Goal: Transaction & Acquisition: Purchase product/service

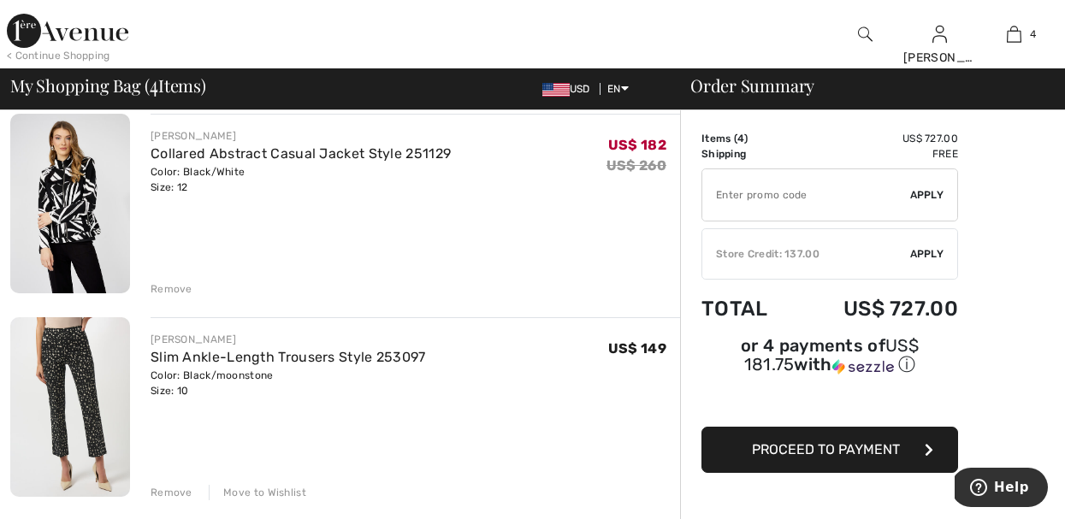
scroll to position [171, 0]
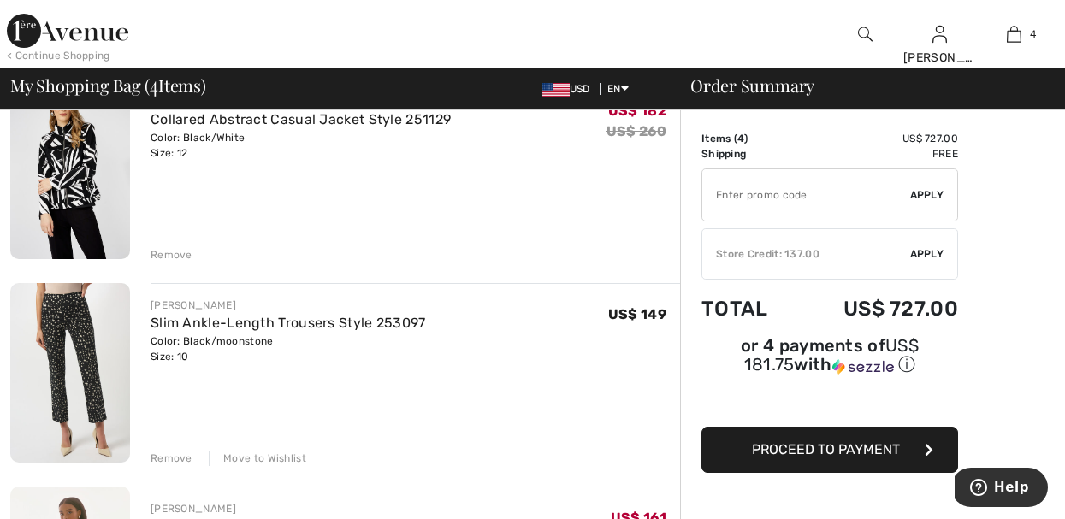
click at [169, 255] on div "Remove" at bounding box center [172, 254] width 42 height 15
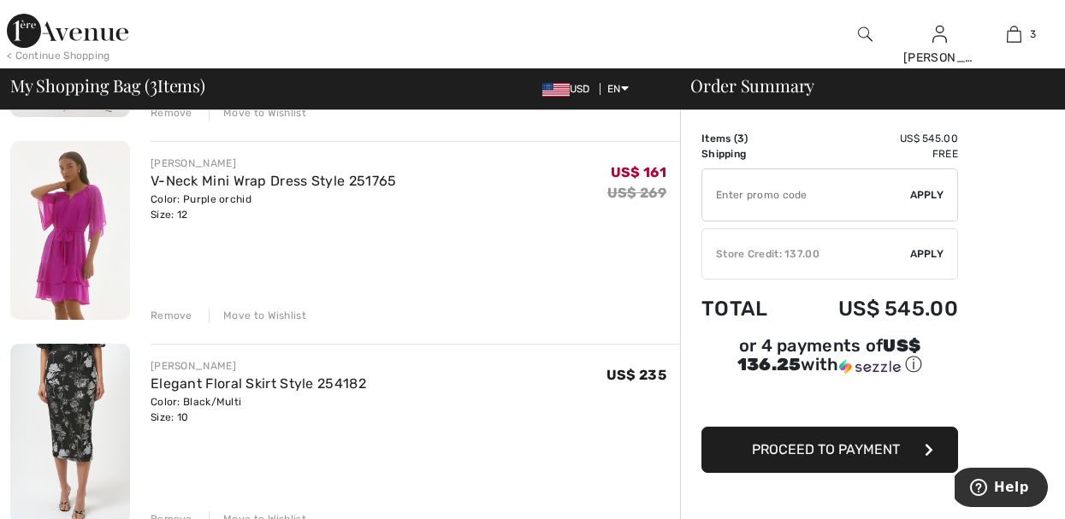
scroll to position [320, 0]
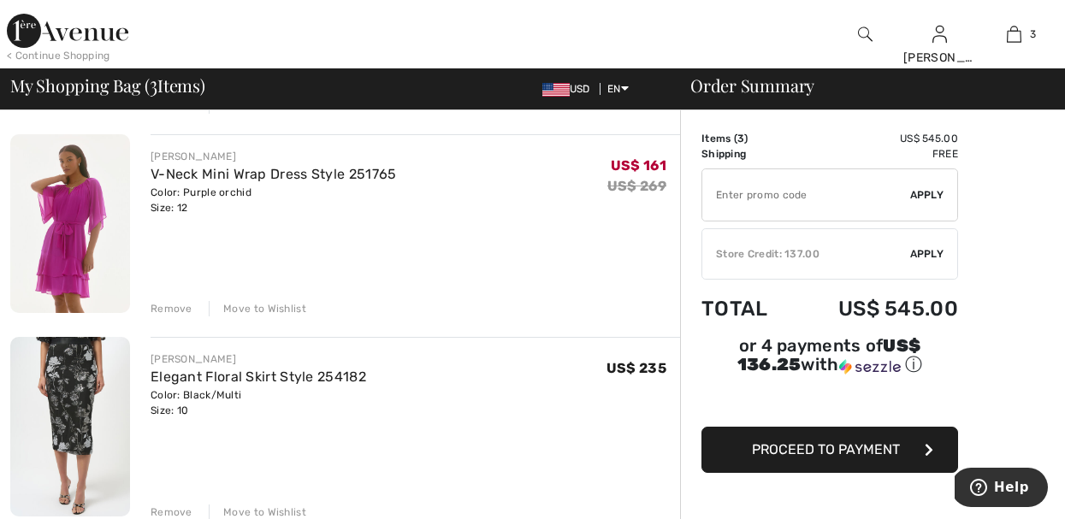
click at [183, 307] on div "Remove" at bounding box center [172, 308] width 42 height 15
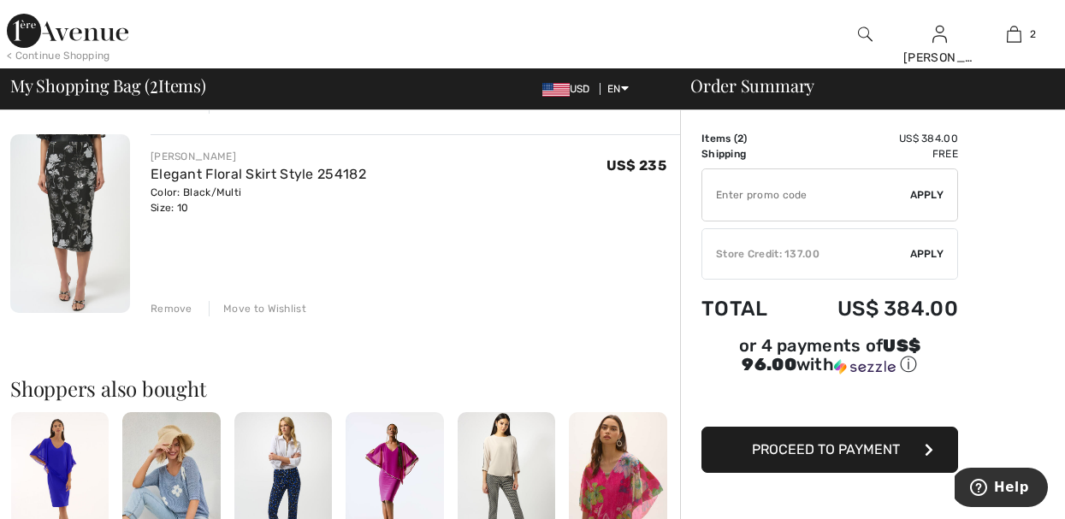
scroll to position [0, 0]
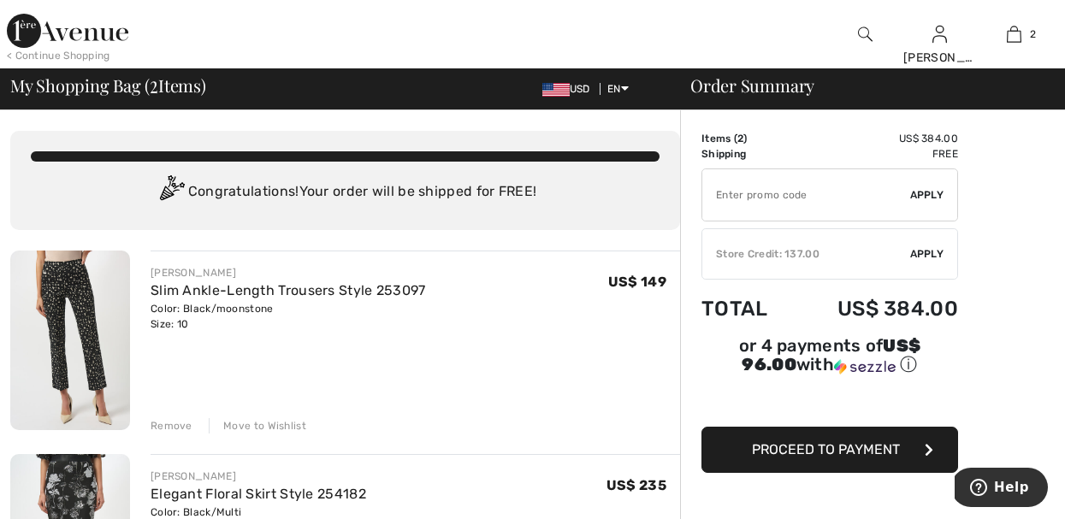
click at [58, 52] on div "< Continue Shopping" at bounding box center [58, 55] width 103 height 15
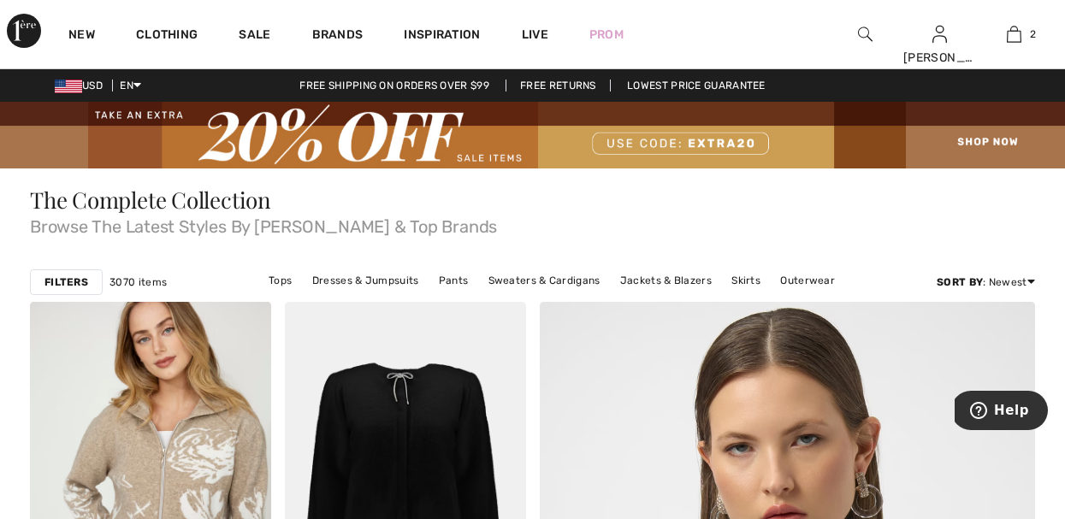
scroll to position [34, 0]
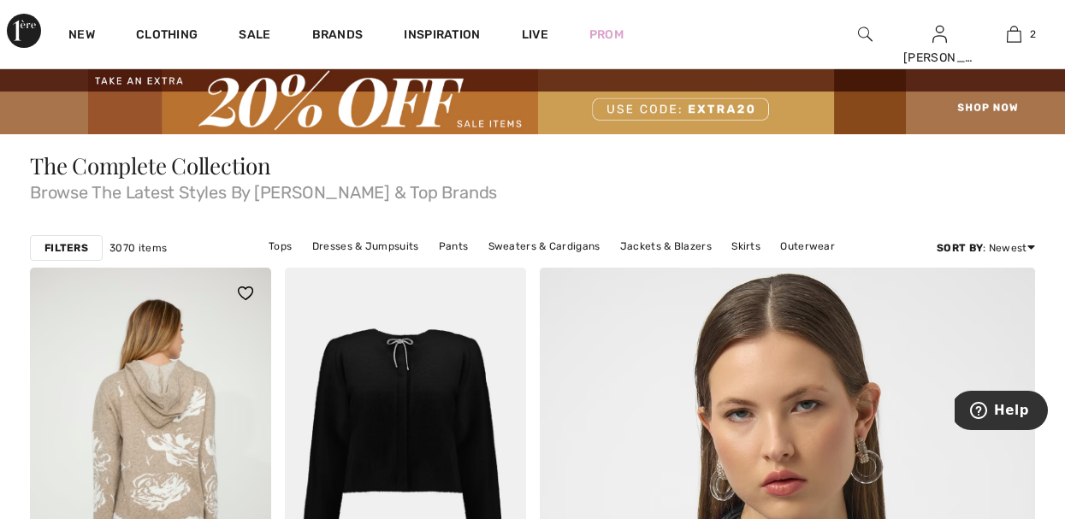
click at [190, 400] on img at bounding box center [150, 449] width 241 height 362
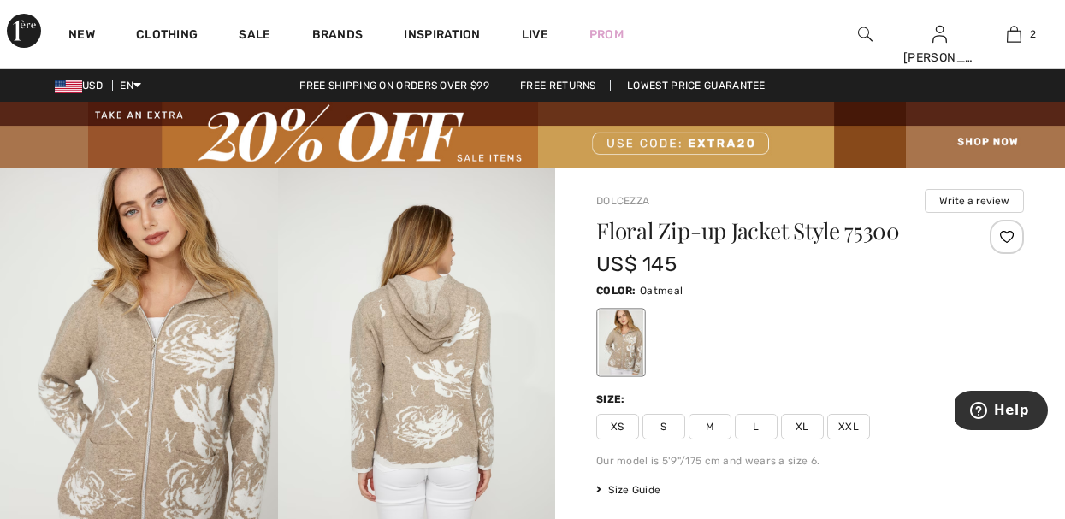
click at [174, 392] on img at bounding box center [139, 376] width 278 height 416
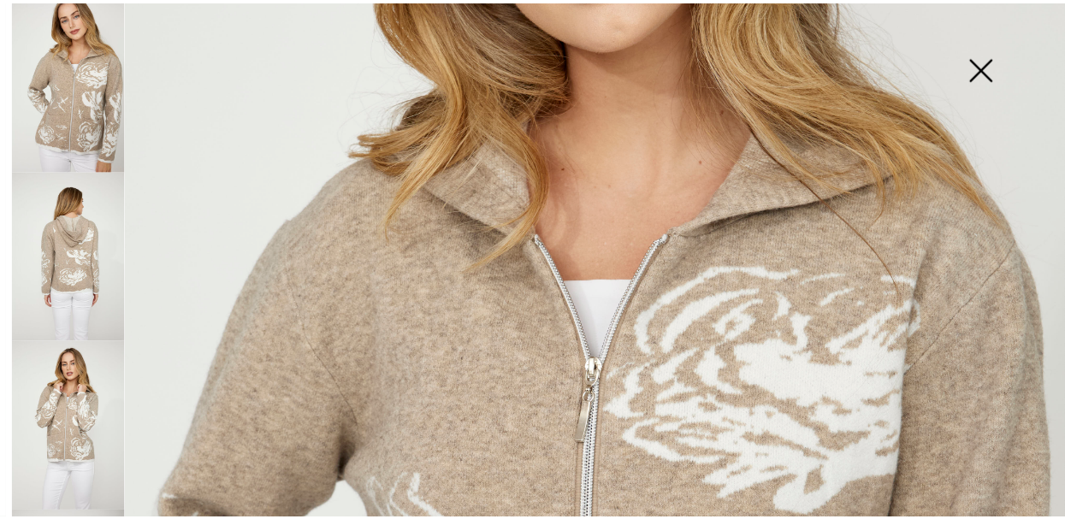
scroll to position [286, 0]
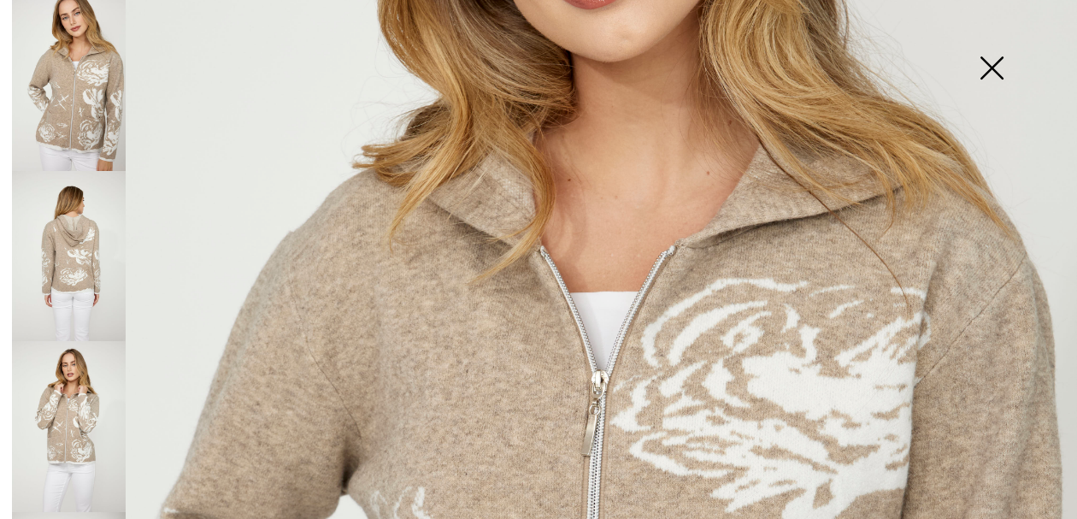
click at [986, 67] on img at bounding box center [992, 70] width 86 height 88
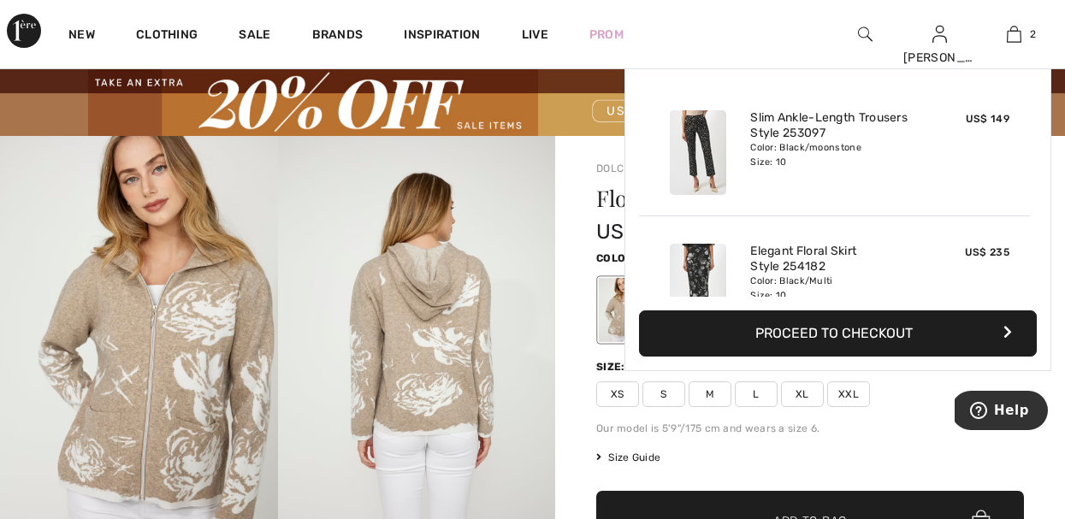
scroll to position [34, 0]
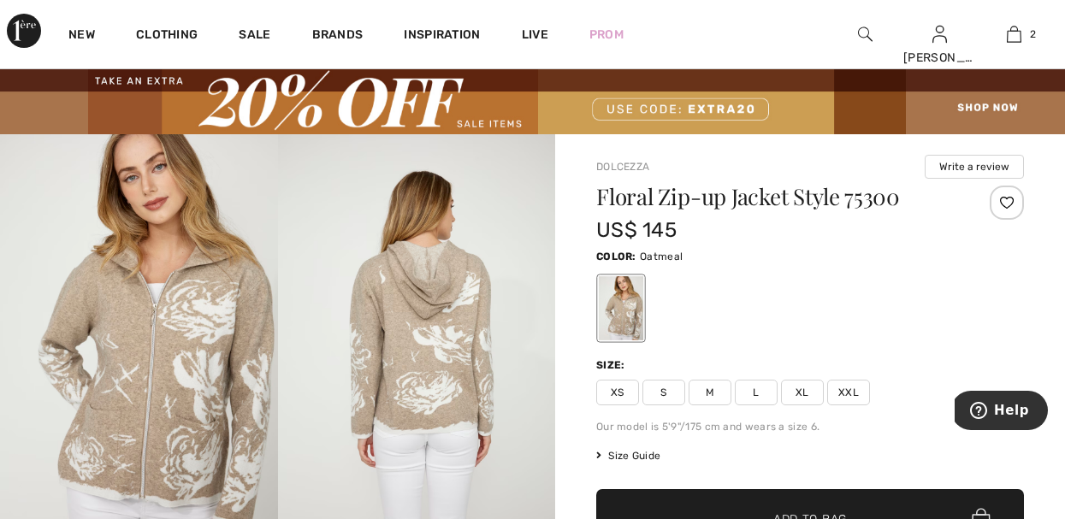
click at [899, 405] on div "Floral Zip-up Jacket Style 75300 US$ 145 Color: Oatmeal Size: XS S M L XL XXL O…" at bounding box center [810, 426] width 428 height 481
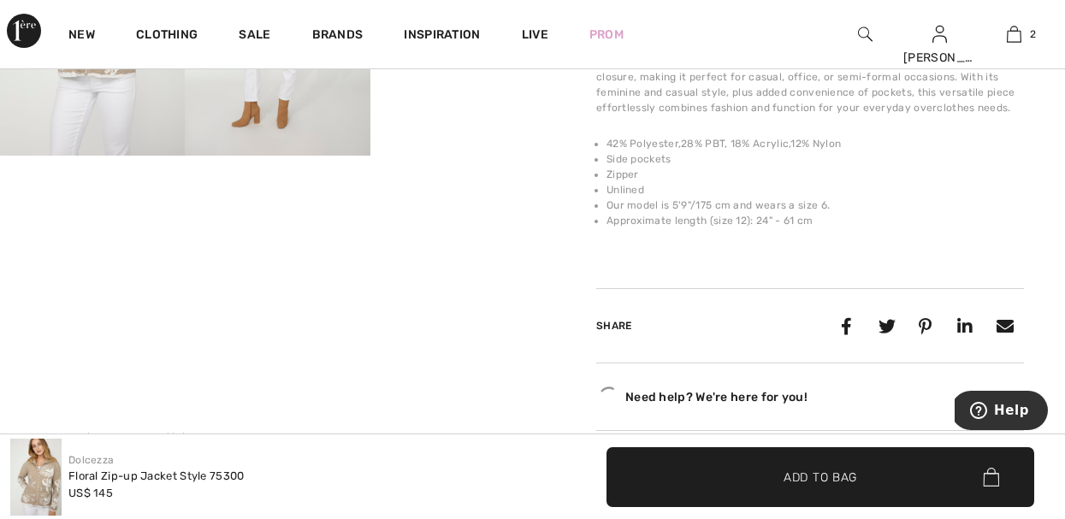
scroll to position [787, 0]
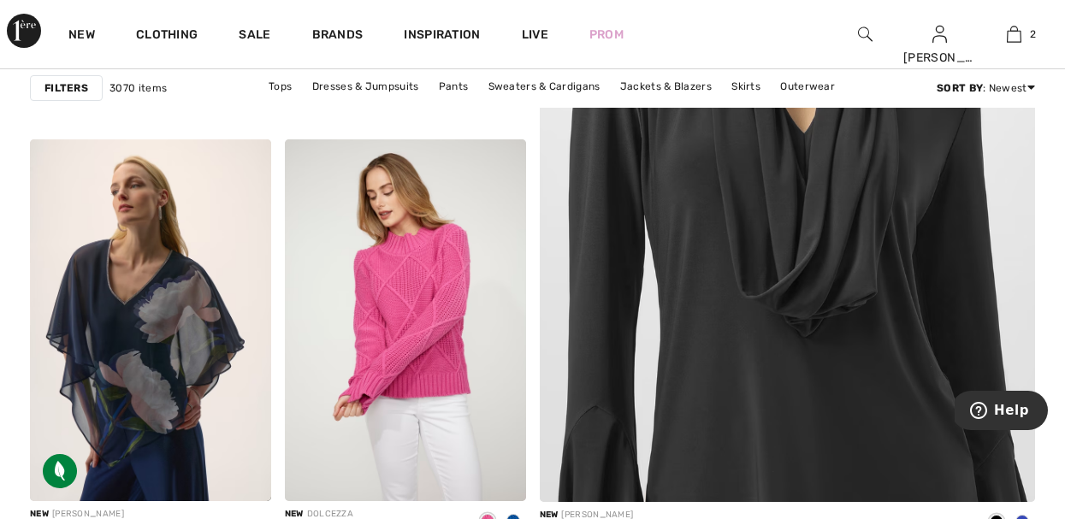
scroll to position [650, 0]
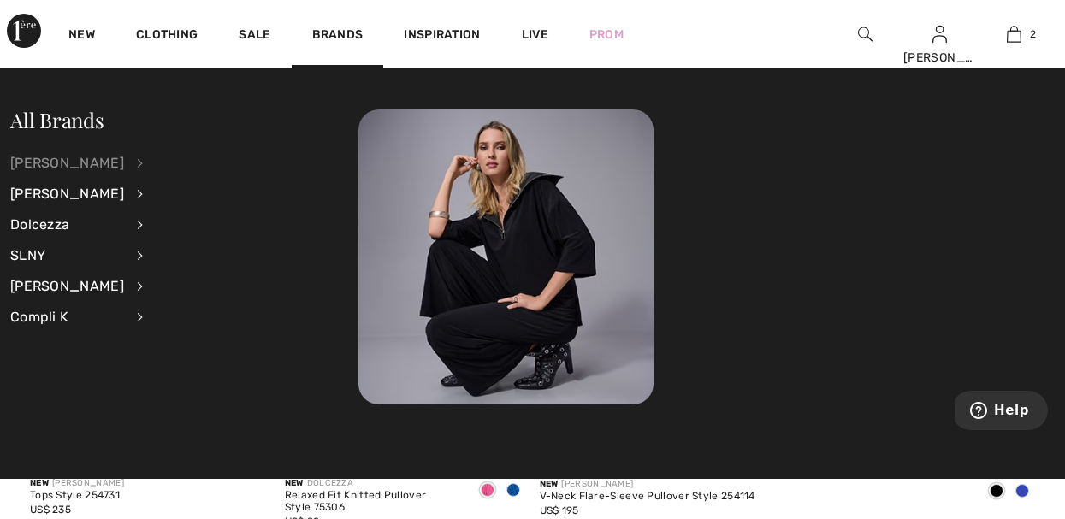
click at [99, 158] on div "[PERSON_NAME]" at bounding box center [67, 163] width 114 height 31
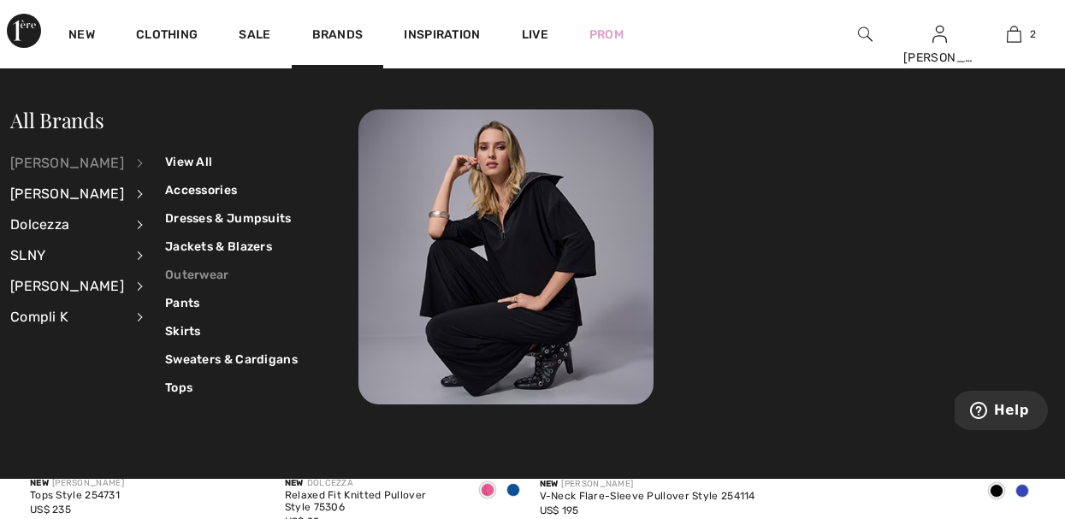
click at [203, 271] on link "Outerwear" at bounding box center [231, 275] width 133 height 28
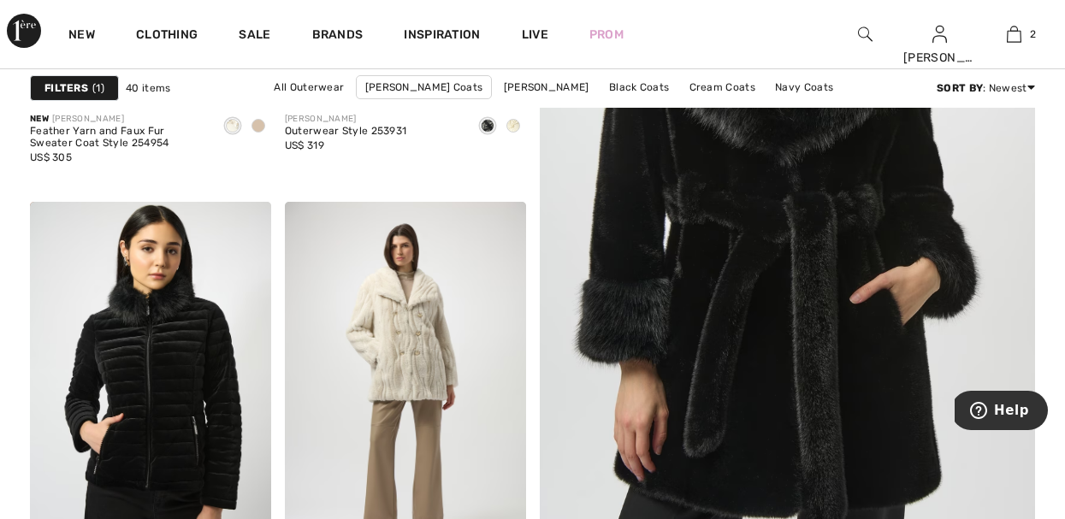
scroll to position [581, 0]
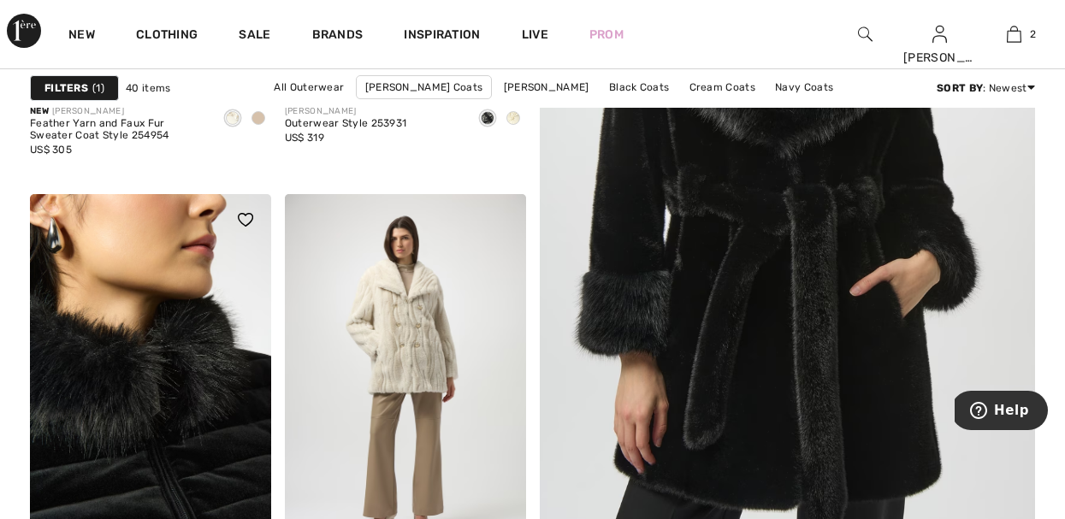
click at [207, 362] on img at bounding box center [150, 375] width 241 height 362
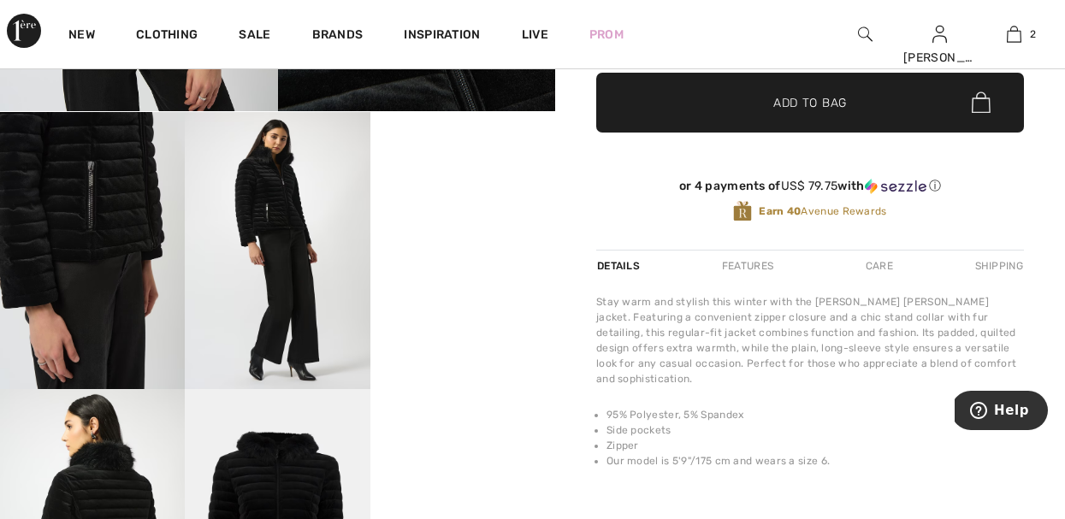
scroll to position [547, 0]
